Goal: Information Seeking & Learning: Learn about a topic

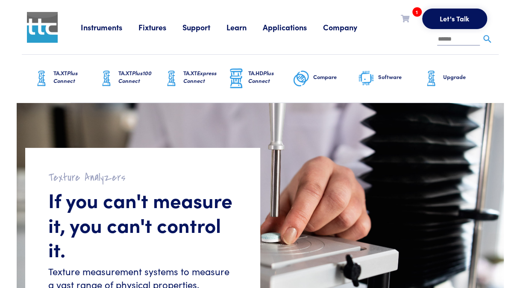
click at [147, 25] on link "Fixtures" at bounding box center [160, 27] width 44 height 11
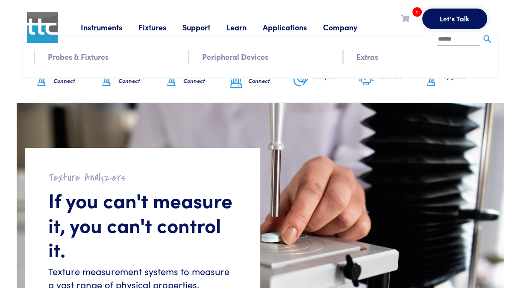
click at [98, 58] on link "Probes & Fixtures" at bounding box center [78, 56] width 61 height 12
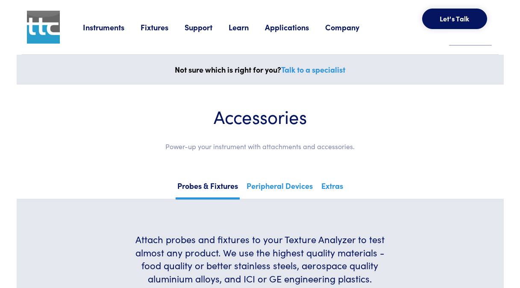
click at [282, 31] on link "Applications" at bounding box center [295, 27] width 60 height 11
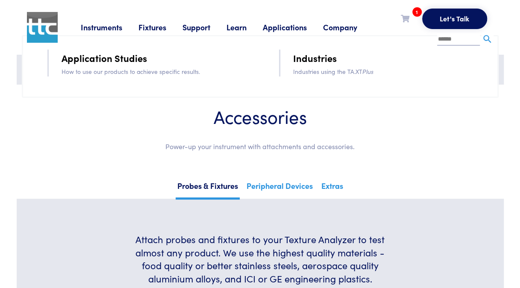
click at [316, 58] on link "Industries" at bounding box center [315, 57] width 44 height 15
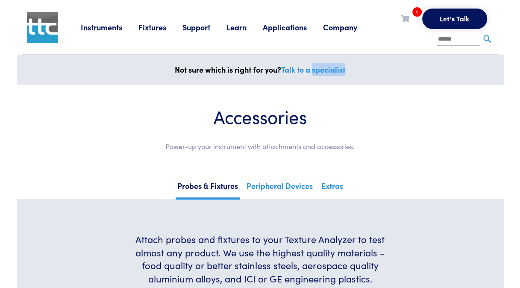
click at [316, 58] on div "Not sure which is right for you? Talk to a specialist" at bounding box center [260, 70] width 487 height 30
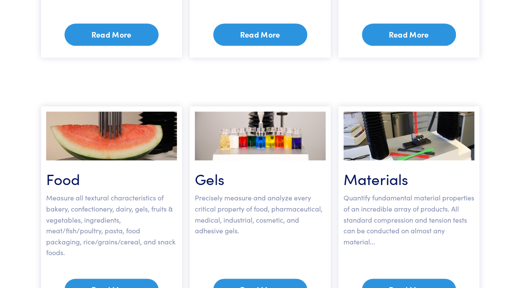
scroll to position [368, 0]
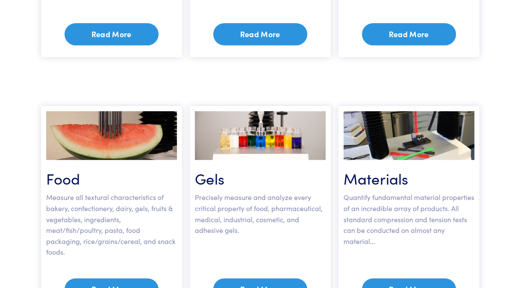
click at [104, 278] on link "Read More" at bounding box center [112, 289] width 94 height 22
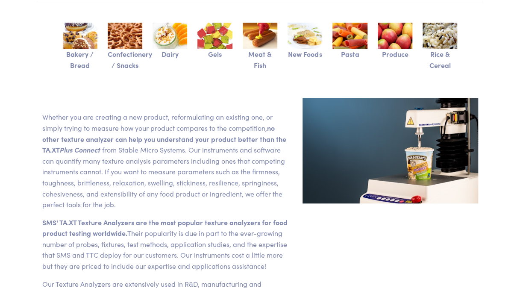
scroll to position [247, 0]
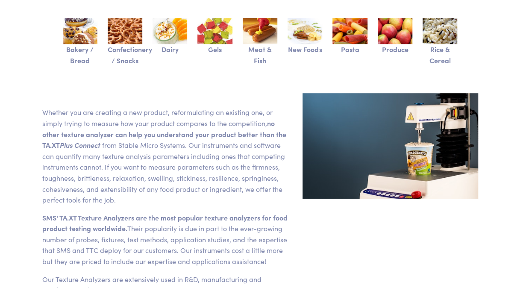
click at [85, 35] on img at bounding box center [80, 31] width 35 height 26
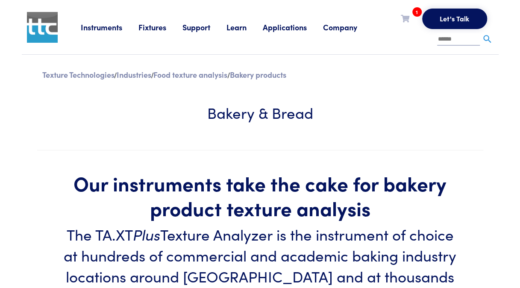
click at [144, 25] on link "Fixtures" at bounding box center [160, 27] width 44 height 11
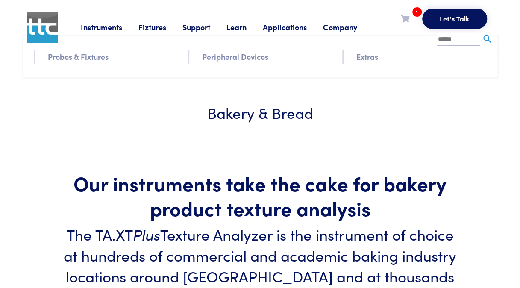
click at [102, 27] on link "Instruments" at bounding box center [110, 27] width 58 height 11
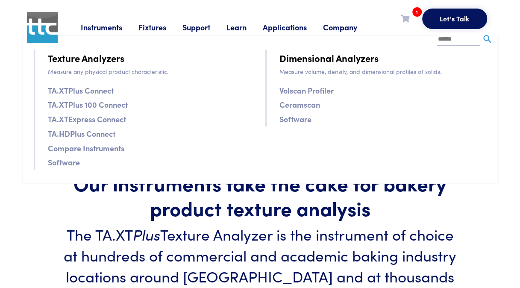
click at [168, 21] on li "Fixtures Probes & Fixtures Peripheral Devices Extras" at bounding box center [160, 27] width 44 height 13
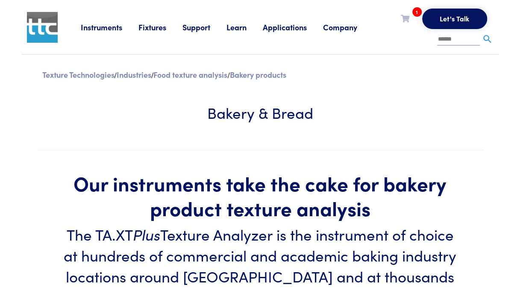
click at [150, 27] on link "Fixtures" at bounding box center [160, 27] width 44 height 11
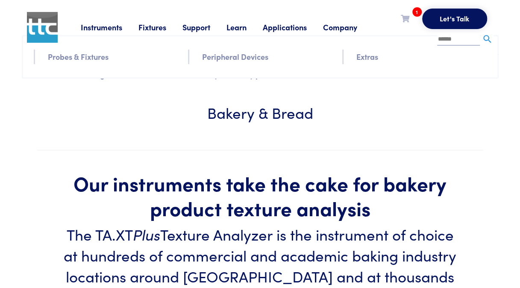
click at [92, 53] on div "Instruments Texture Analyzers Measure any physical product characteristic. TA.X…" at bounding box center [287, 27] width 413 height 54
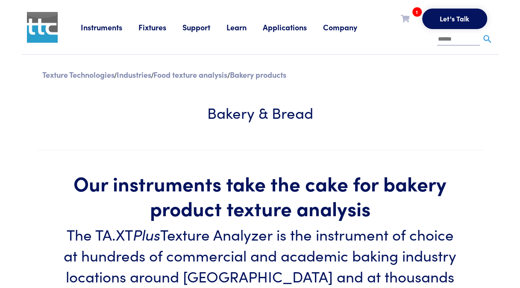
click at [148, 31] on link "Fixtures" at bounding box center [160, 27] width 44 height 11
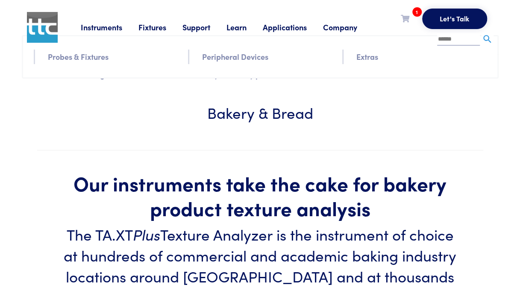
click at [93, 58] on link "Probes & Fixtures" at bounding box center [78, 56] width 61 height 12
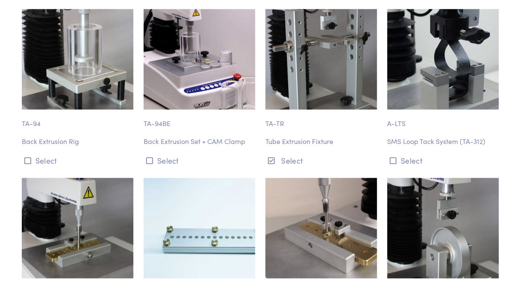
scroll to position [5110, 0]
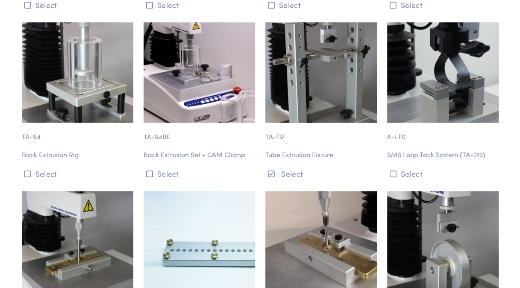
click at [89, 78] on img at bounding box center [78, 72] width 112 height 100
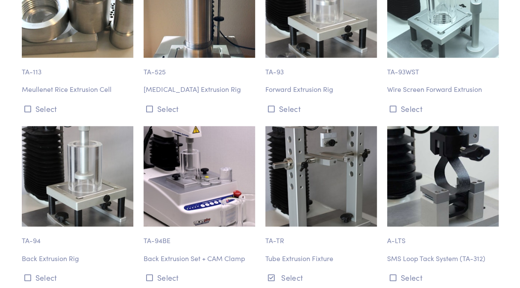
scroll to position [5002, 0]
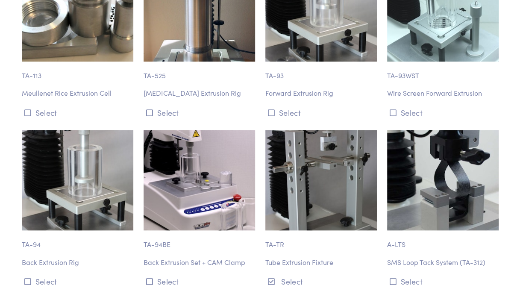
click at [59, 136] on img at bounding box center [78, 180] width 112 height 100
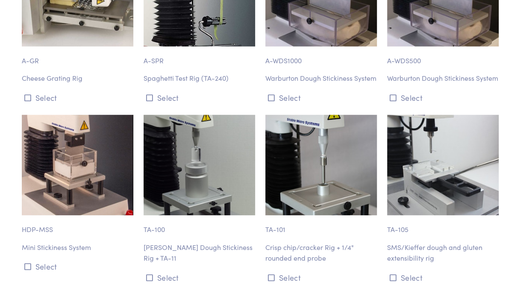
scroll to position [7312, 0]
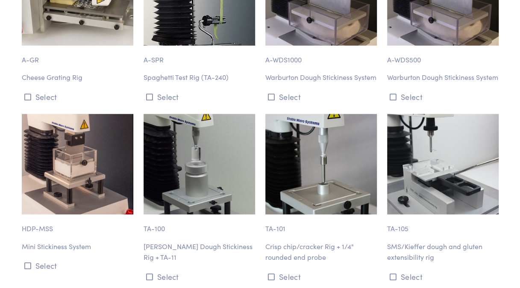
click at [177, 152] on img at bounding box center [200, 164] width 112 height 100
click at [161, 241] on p "Chen-Hoseney Dough Stickiness Rig + TA-11" at bounding box center [200, 252] width 112 height 22
drag, startPoint x: 161, startPoint y: 228, endPoint x: 225, endPoint y: 230, distance: 64.1
click at [225, 230] on div "TA-100 Chen-Hoseney Dough Stickiness Rig + TA-11 Select" at bounding box center [199, 199] width 122 height 170
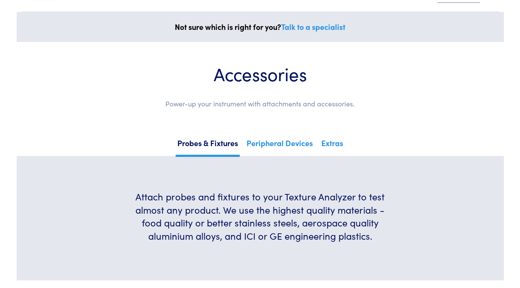
scroll to position [44, 0]
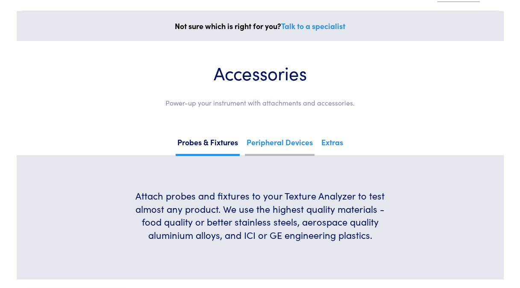
click at [291, 151] on link "Peripheral Devices" at bounding box center [280, 145] width 70 height 21
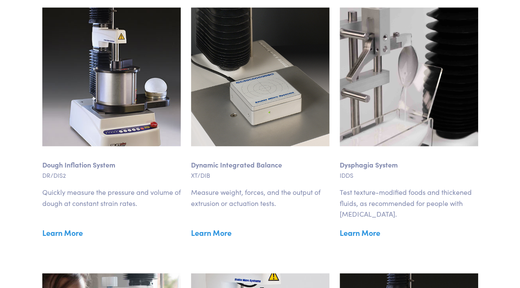
scroll to position [628, 0]
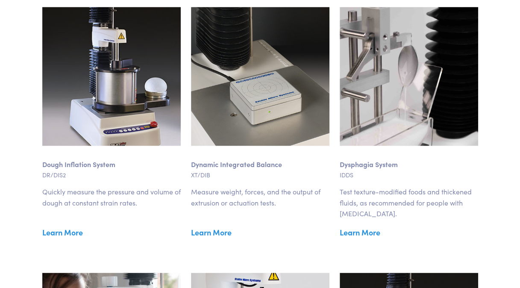
click at [62, 227] on link "Learn More" at bounding box center [111, 232] width 138 height 13
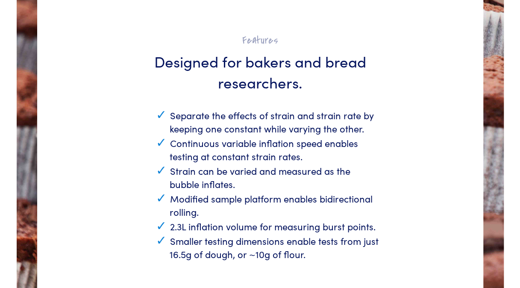
scroll to position [768, 0]
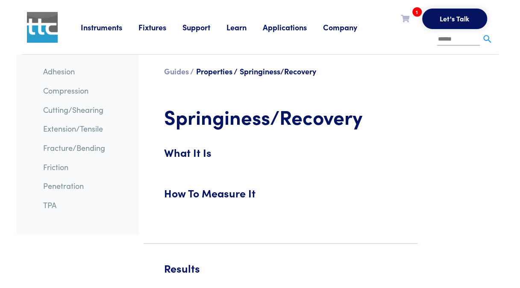
click at [210, 70] on link "Properties /" at bounding box center [216, 71] width 41 height 11
click at [68, 87] on link "Compression" at bounding box center [65, 90] width 45 height 11
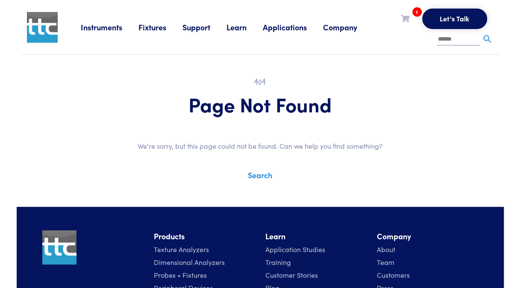
click at [235, 28] on link "Learn" at bounding box center [244, 27] width 36 height 11
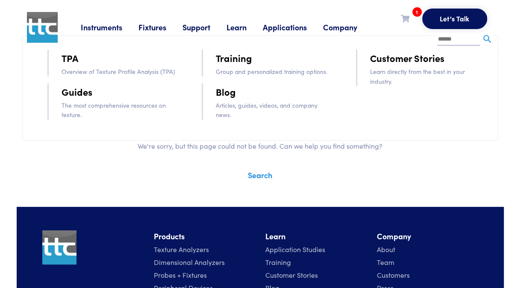
click at [77, 94] on link "Guides" at bounding box center [77, 91] width 31 height 15
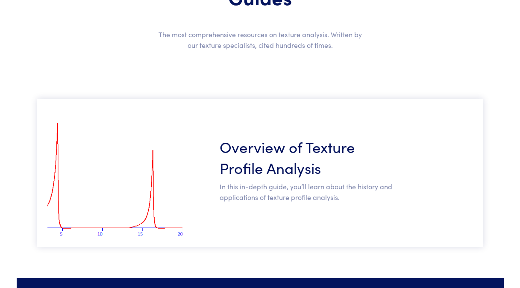
scroll to position [118, 0]
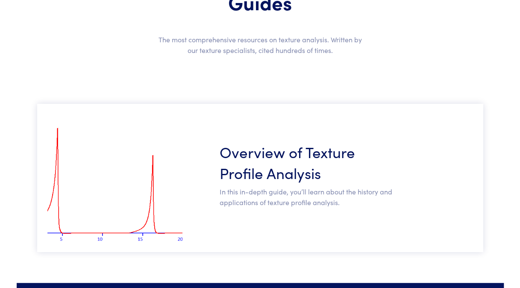
click at [264, 159] on h3 "Overview of Texture Profile Analysis" at bounding box center [306, 162] width 173 height 42
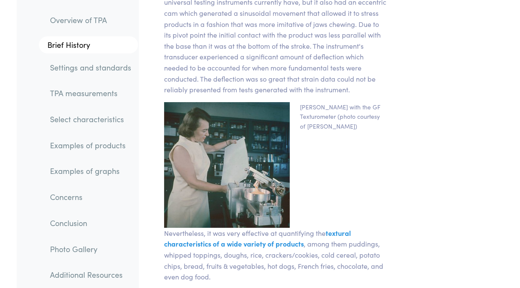
scroll to position [1525, 0]
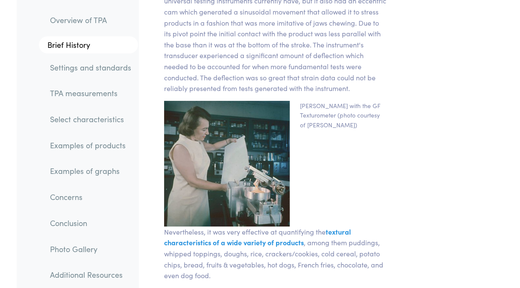
click at [73, 68] on link "Settings and standards" at bounding box center [90, 67] width 95 height 20
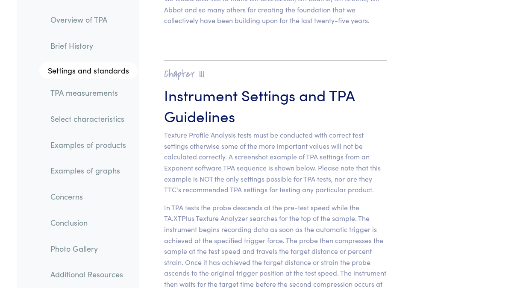
click at [79, 91] on link "TPA measurements" at bounding box center [91, 93] width 94 height 20
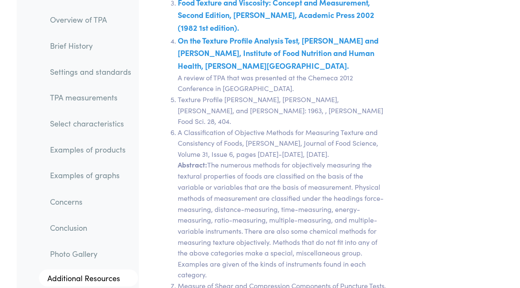
scroll to position [16176, 0]
